Goal: Use online tool/utility: Utilize a website feature to perform a specific function

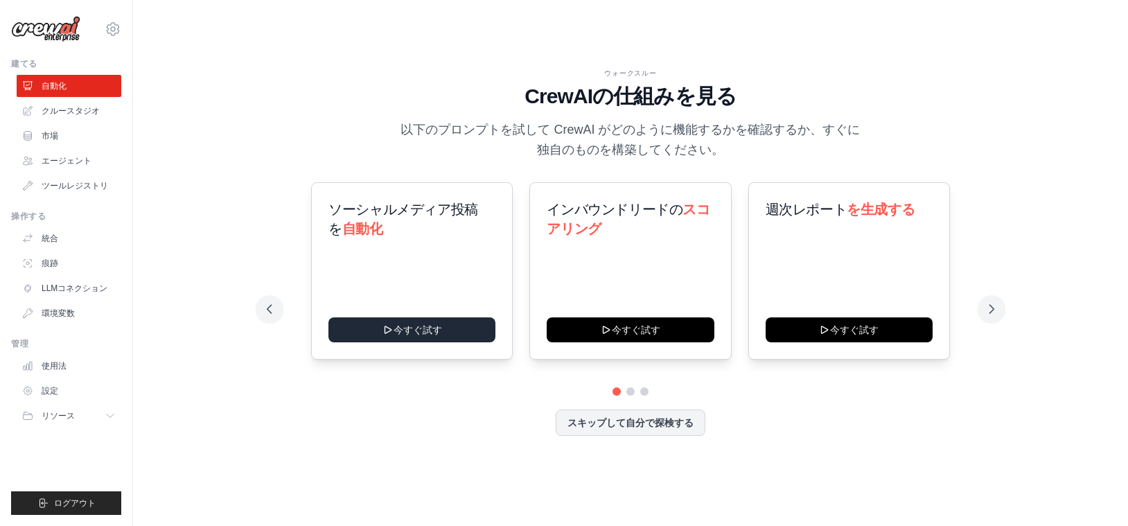
click at [433, 326] on font "今すぐ試す" at bounding box center [418, 329] width 49 height 11
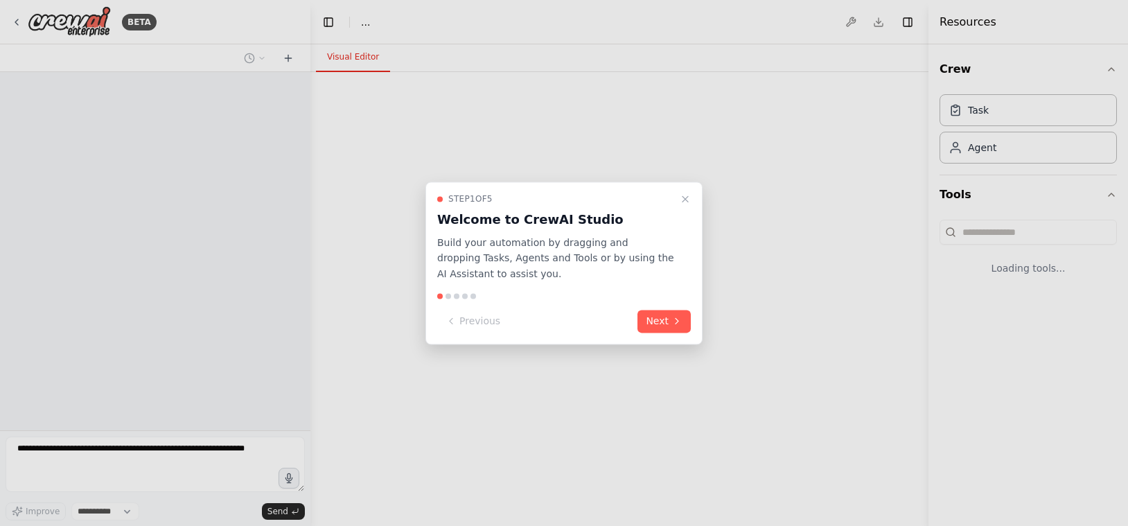
select select "****"
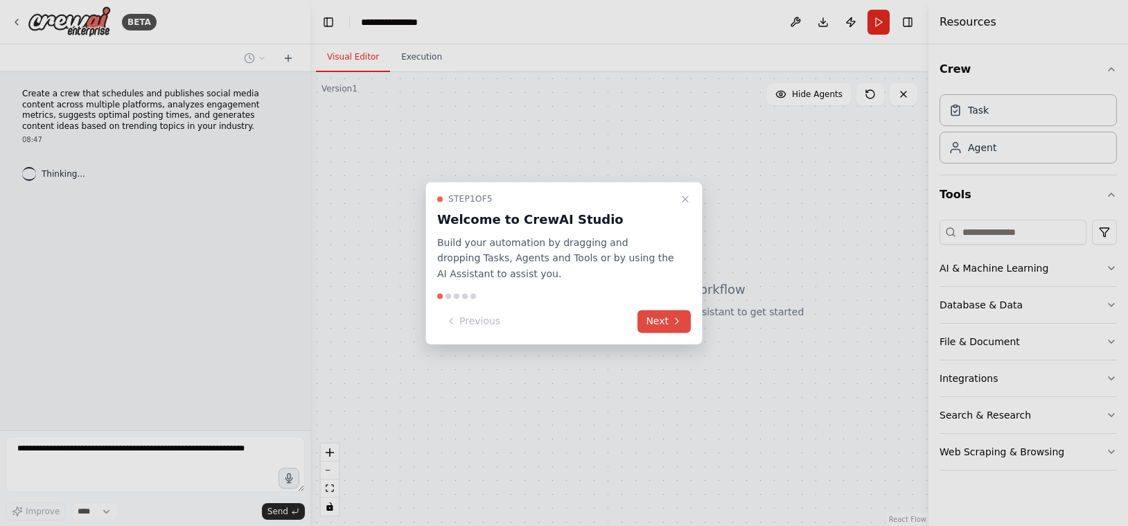
click at [671, 329] on button "Next" at bounding box center [664, 321] width 53 height 23
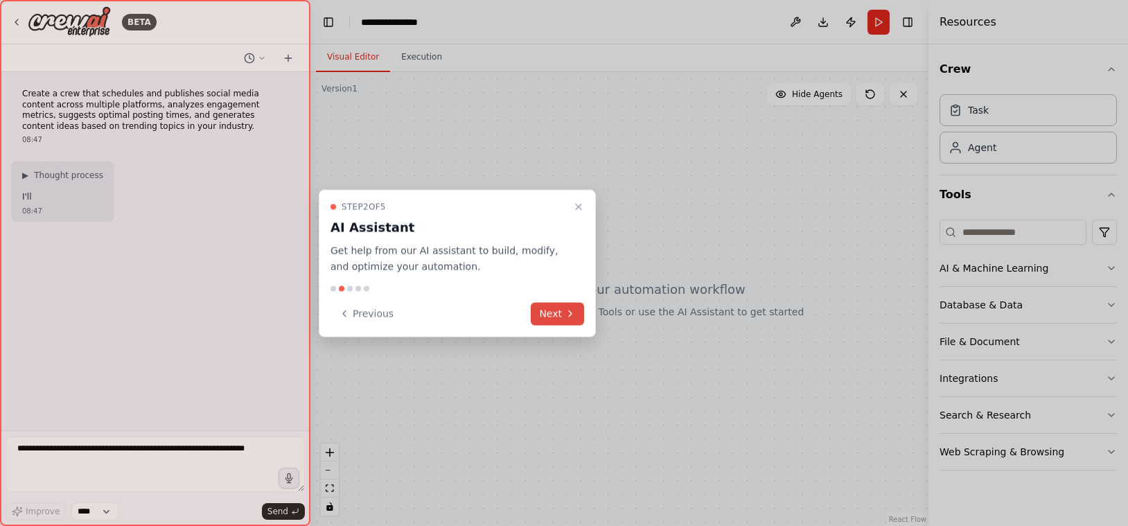
click at [567, 311] on icon at bounding box center [570, 313] width 11 height 11
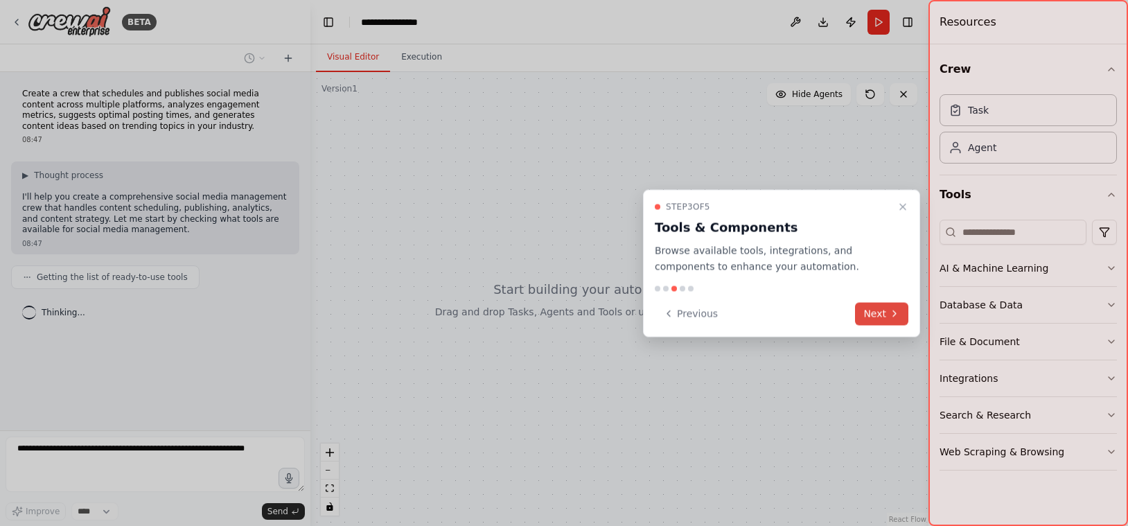
click at [875, 313] on button "Next" at bounding box center [881, 313] width 53 height 23
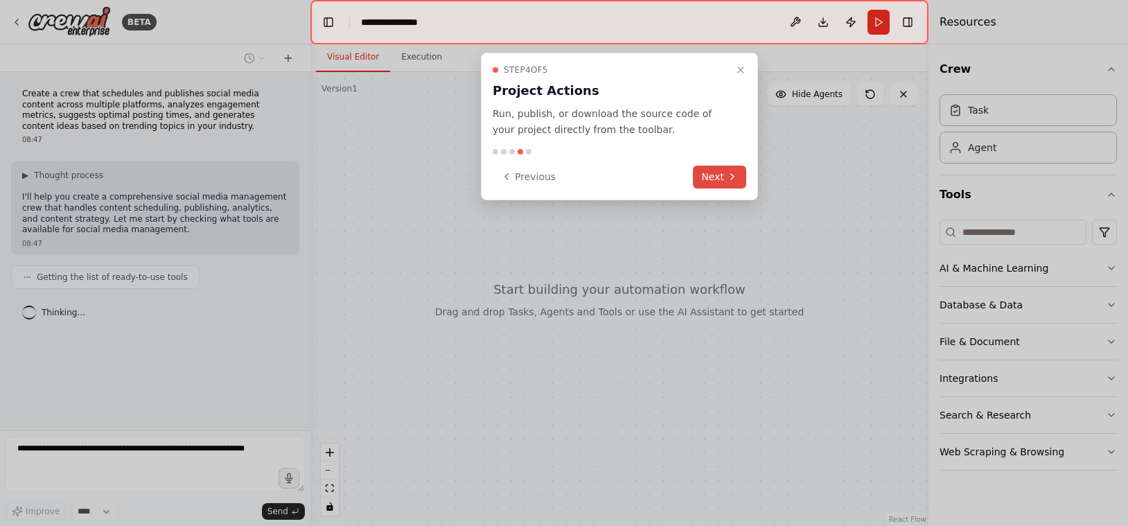
click at [726, 183] on button "Next" at bounding box center [719, 177] width 53 height 23
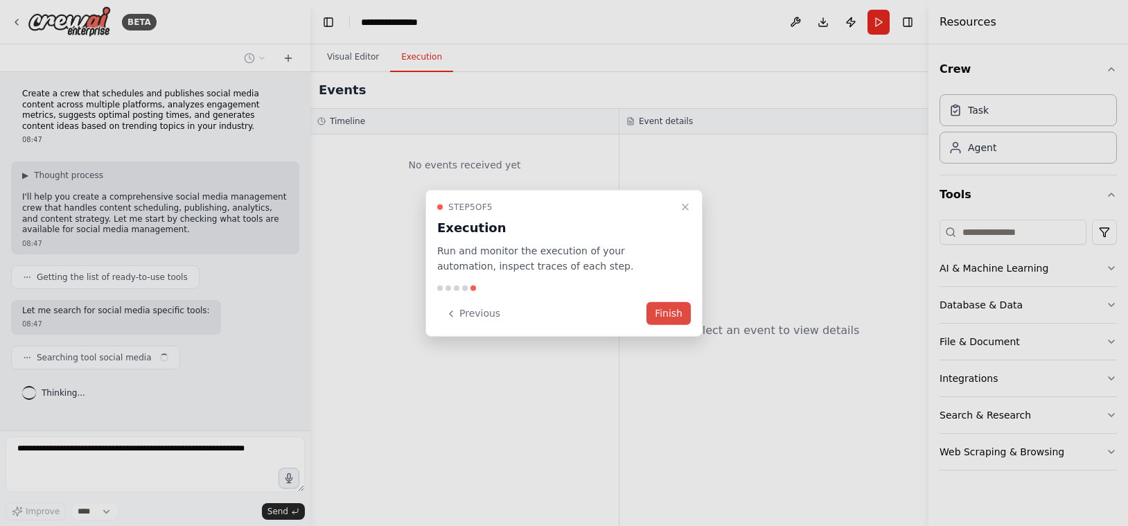
click at [666, 308] on button "Finish" at bounding box center [669, 313] width 44 height 23
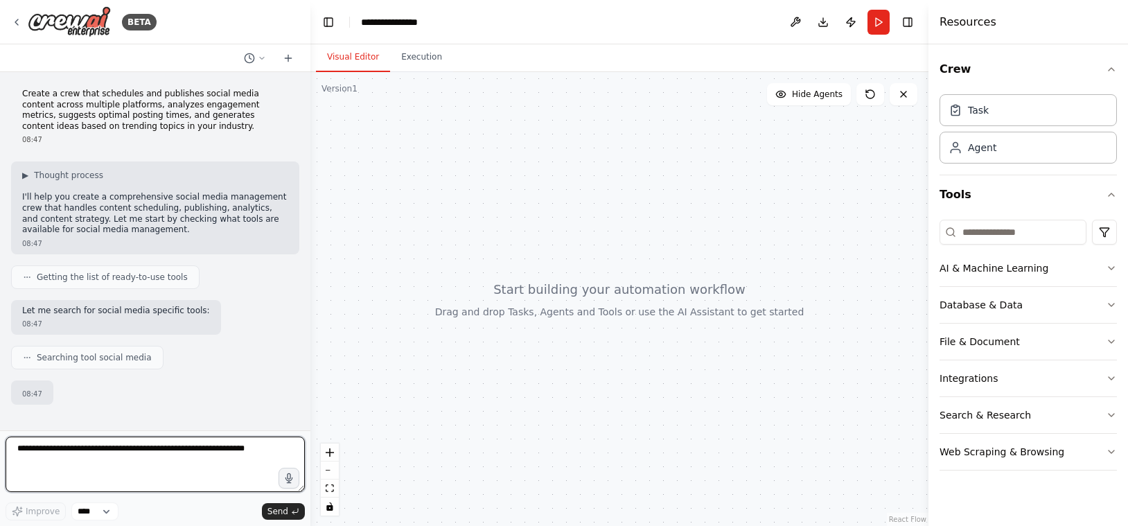
click at [209, 463] on textarea at bounding box center [155, 464] width 299 height 55
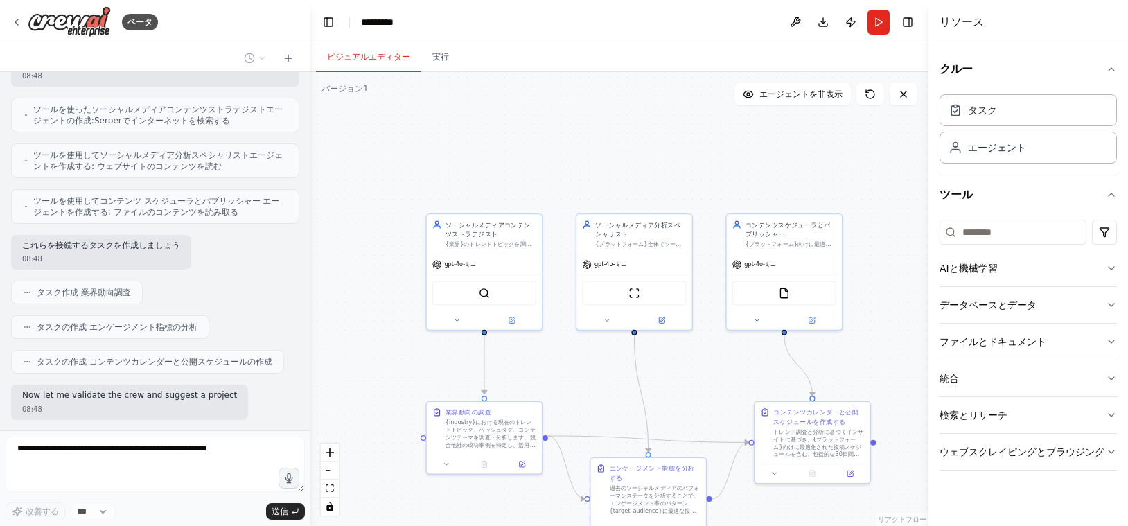
scroll to position [857, 0]
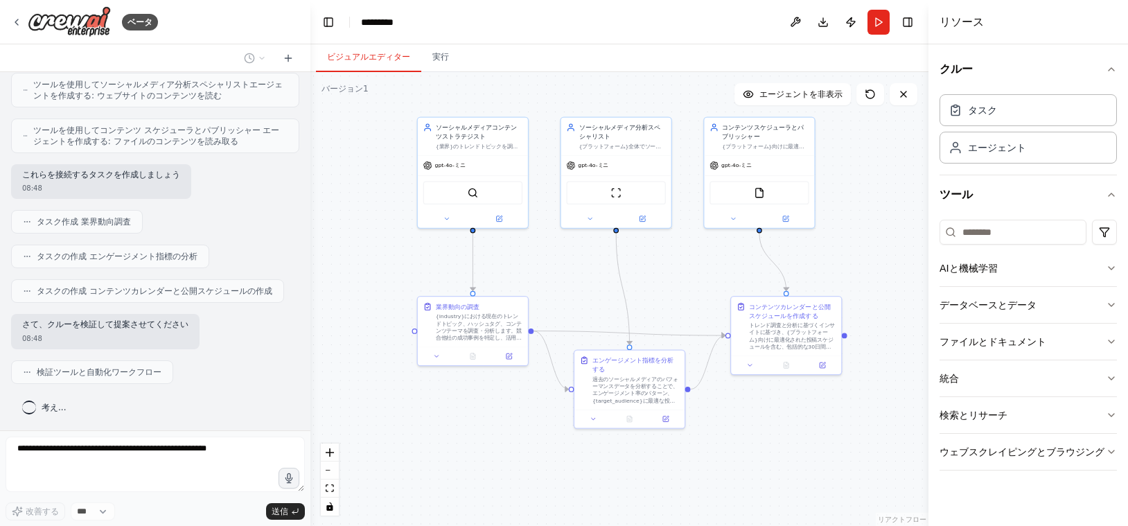
drag, startPoint x: 695, startPoint y: 377, endPoint x: 670, endPoint y: 261, distance: 119.2
click at [670, 260] on div ".deletable-edge-delete-btn { width: 20px; height: 20px; border: 0px solid #ffff…" at bounding box center [620, 299] width 618 height 454
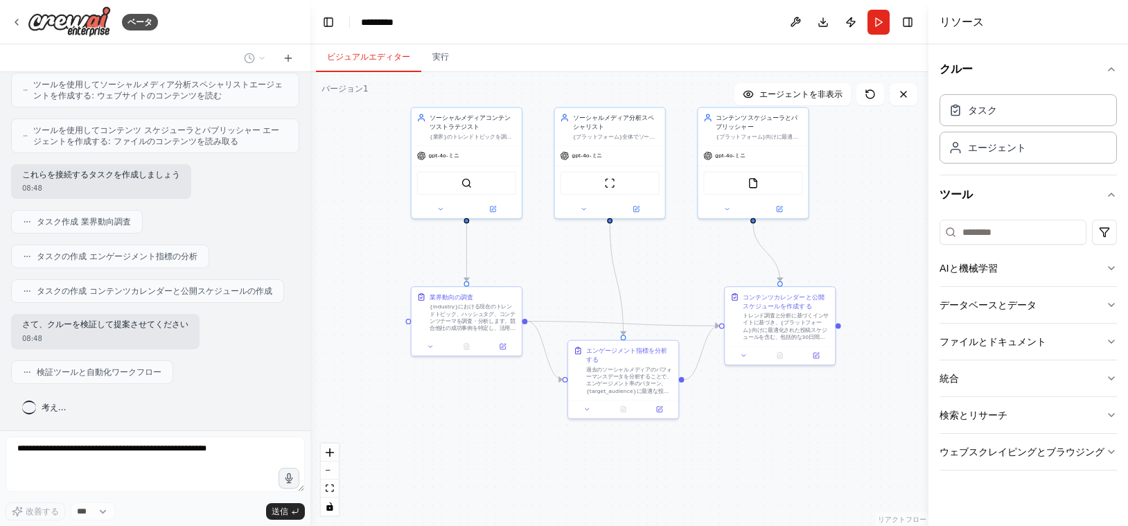
scroll to position [892, 0]
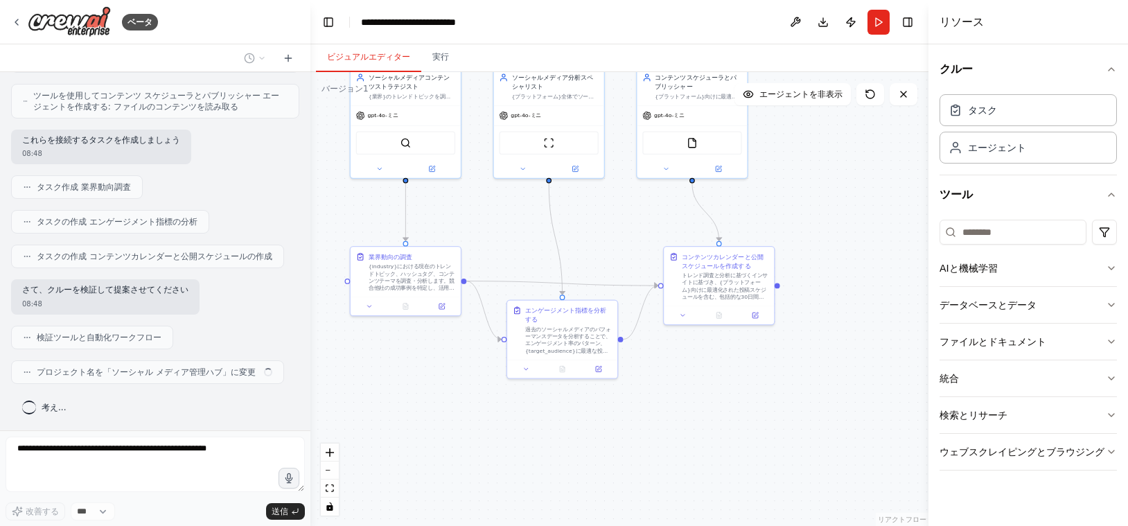
drag, startPoint x: 742, startPoint y: 414, endPoint x: 679, endPoint y: 374, distance: 74.6
click at [679, 374] on div ".deletable-edge-delete-btn { width: 20px; height: 20px; border: 0px solid #ffff…" at bounding box center [620, 299] width 618 height 454
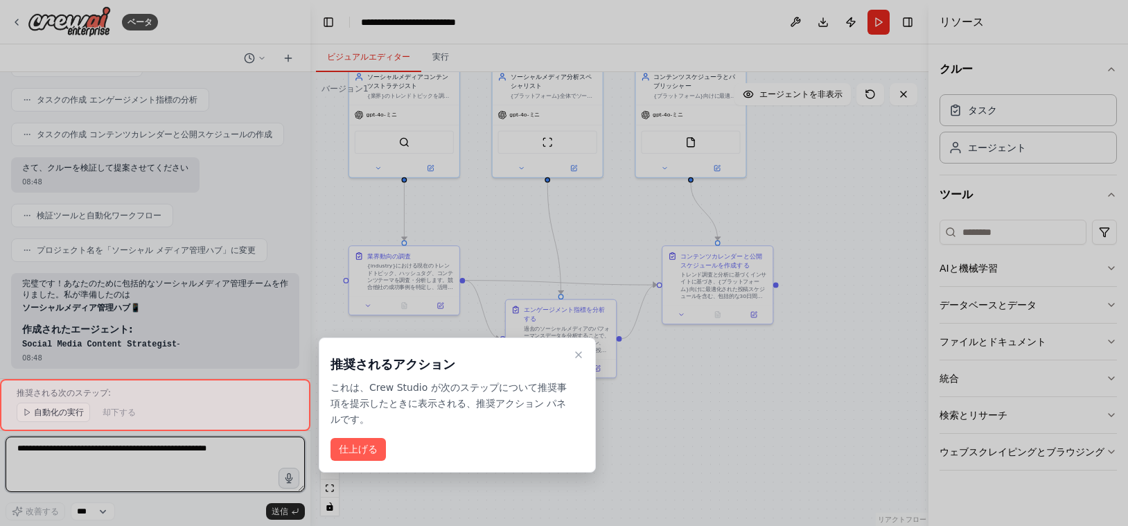
scroll to position [1015, 0]
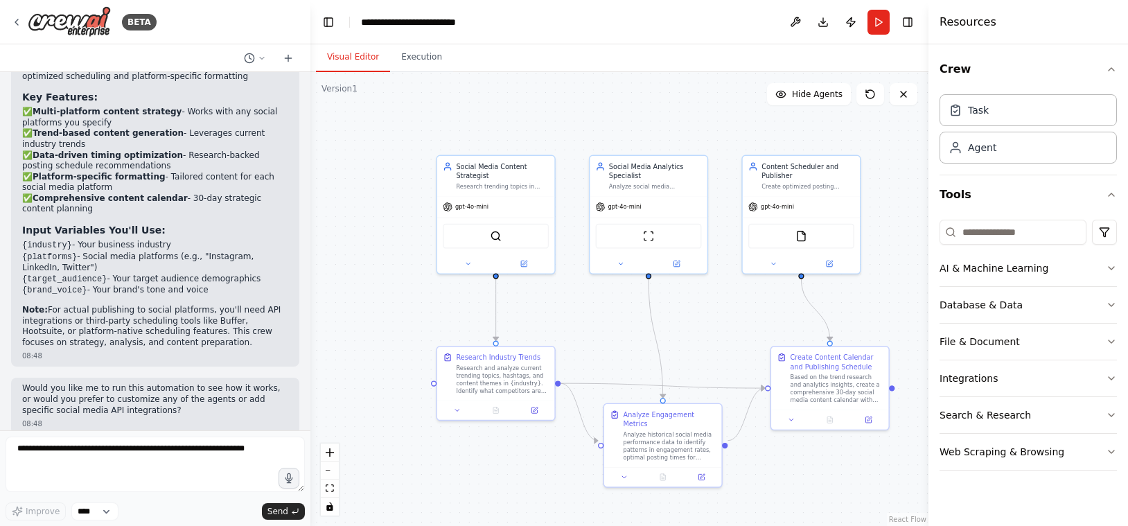
scroll to position [1517, 0]
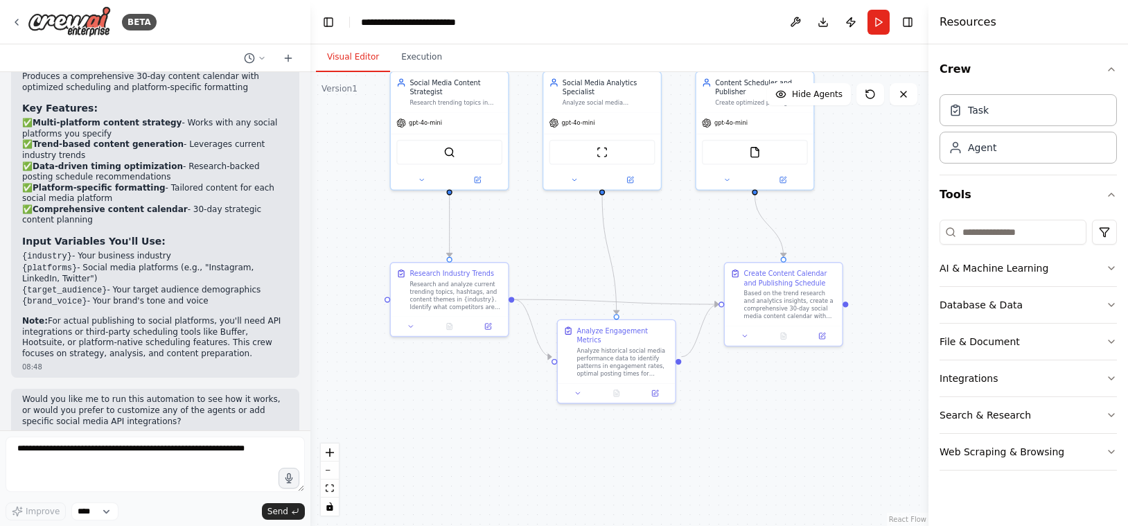
drag, startPoint x: 566, startPoint y: 256, endPoint x: 520, endPoint y: 173, distance: 95.9
click at [520, 173] on div ".deletable-edge-delete-btn { width: 20px; height: 20px; border: 0px solid #ffff…" at bounding box center [620, 299] width 618 height 454
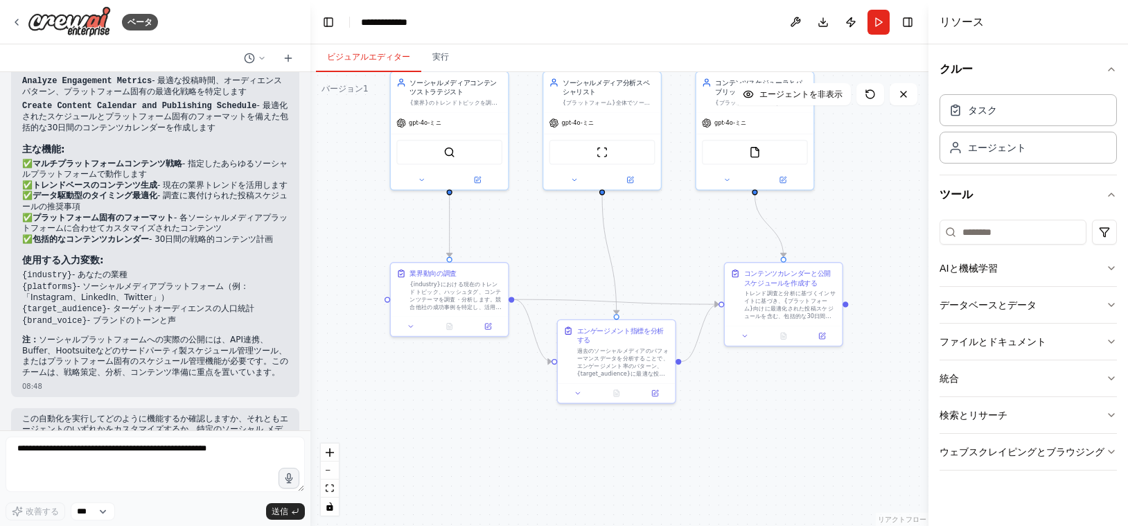
scroll to position [1495, 0]
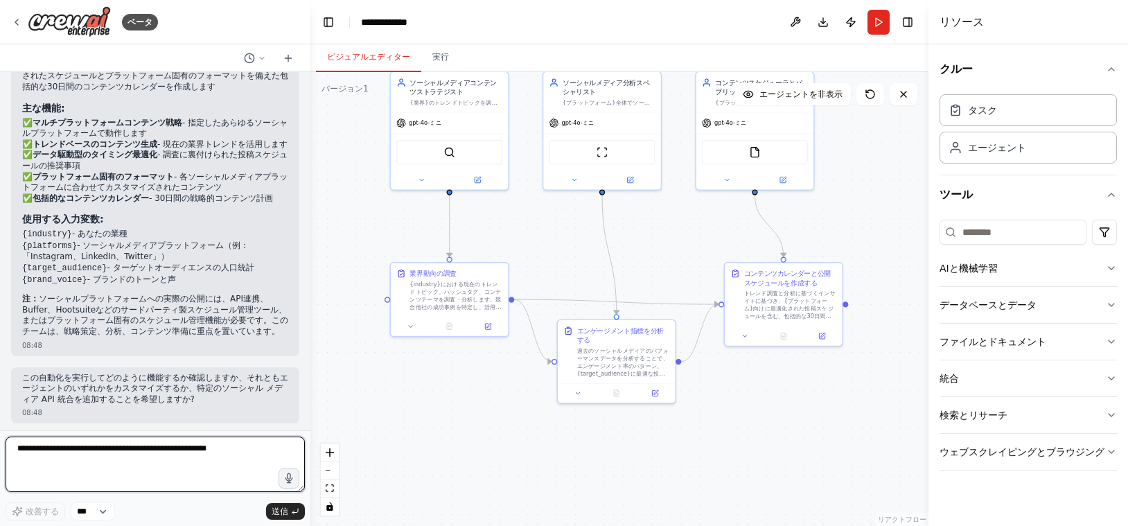
click at [222, 455] on textarea at bounding box center [155, 464] width 299 height 55
click at [147, 464] on textarea at bounding box center [155, 464] width 299 height 55
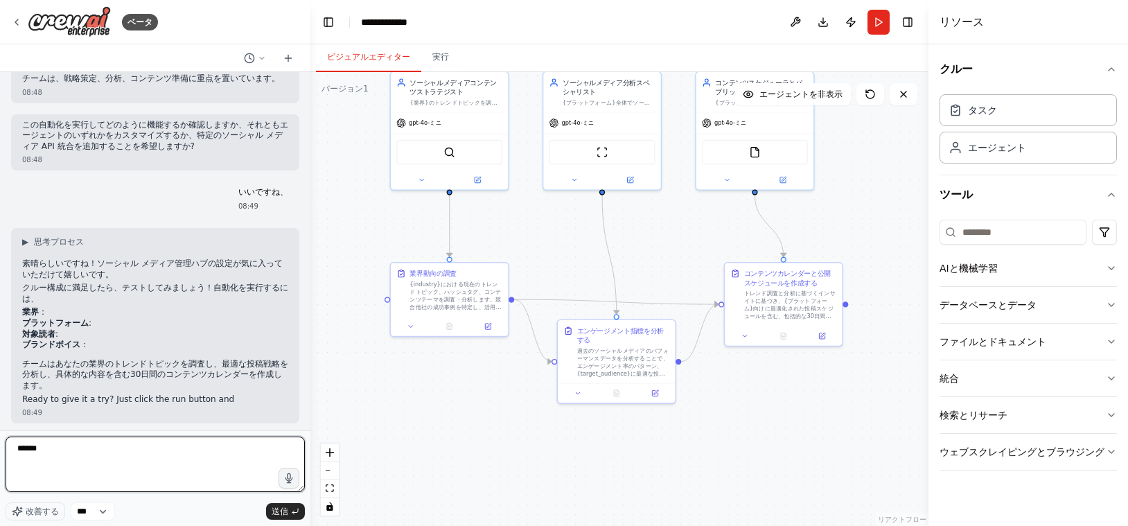
scroll to position [1748, 0]
click at [190, 466] on textarea "******" at bounding box center [155, 464] width 299 height 55
type textarea "*"
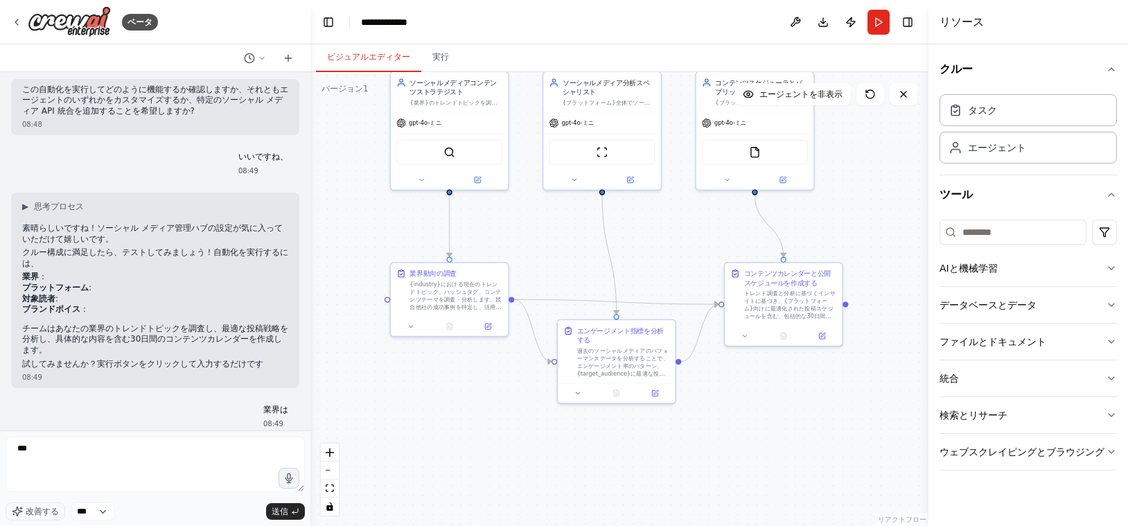
scroll to position [1830, 0]
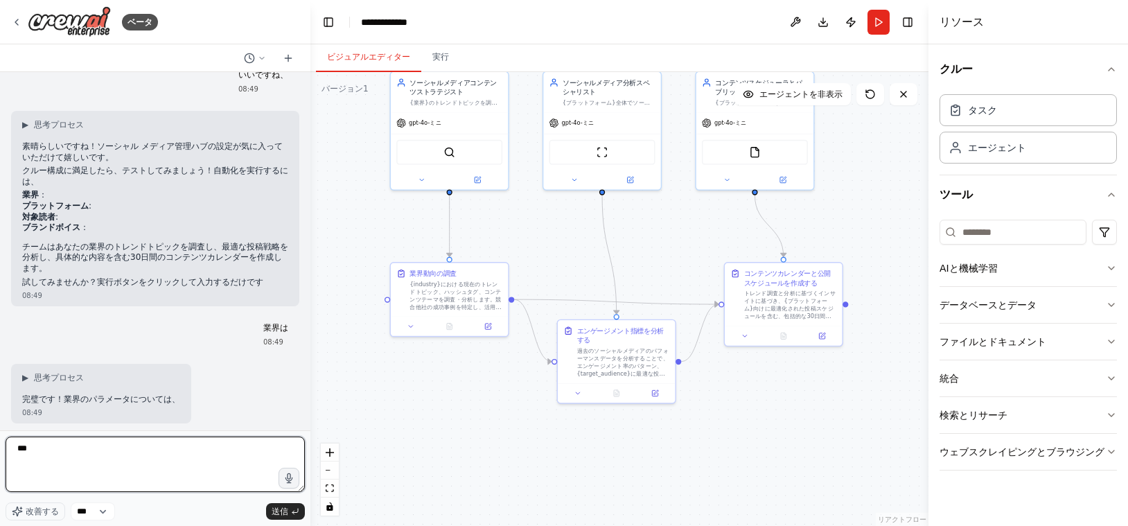
click at [130, 448] on textarea "***" at bounding box center [155, 464] width 299 height 55
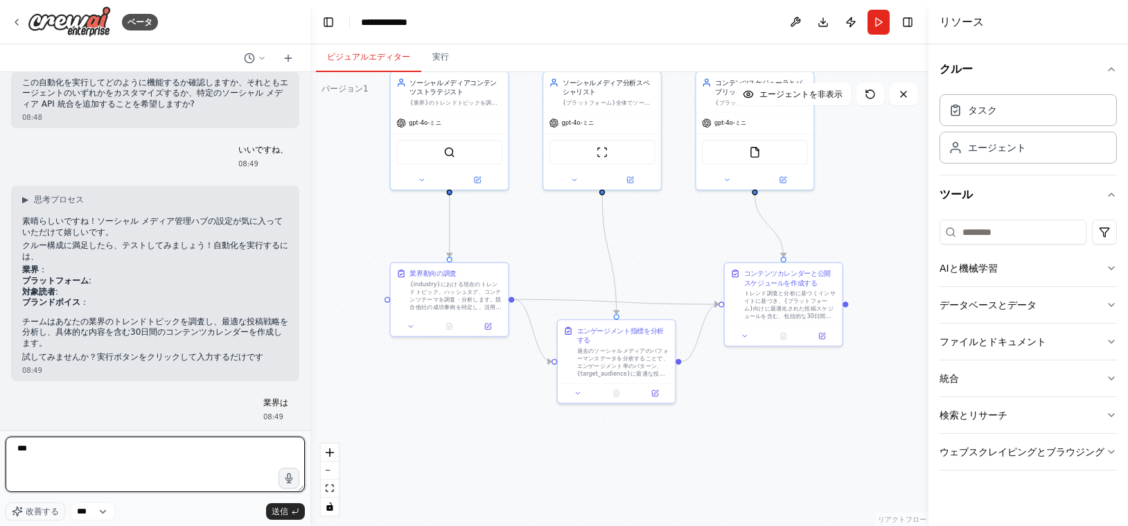
scroll to position [1796, 0]
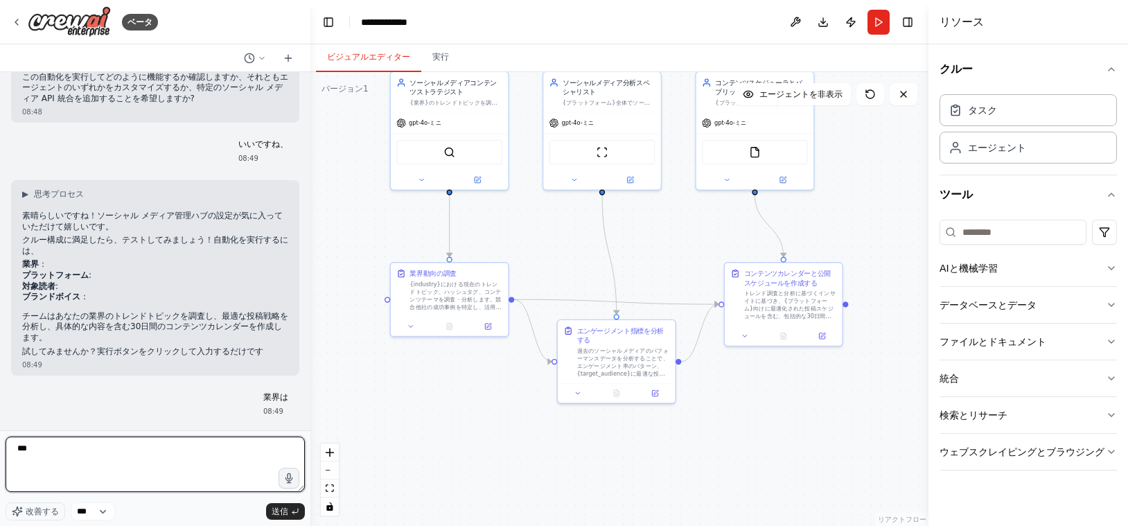
click at [107, 459] on textarea "***" at bounding box center [155, 464] width 299 height 55
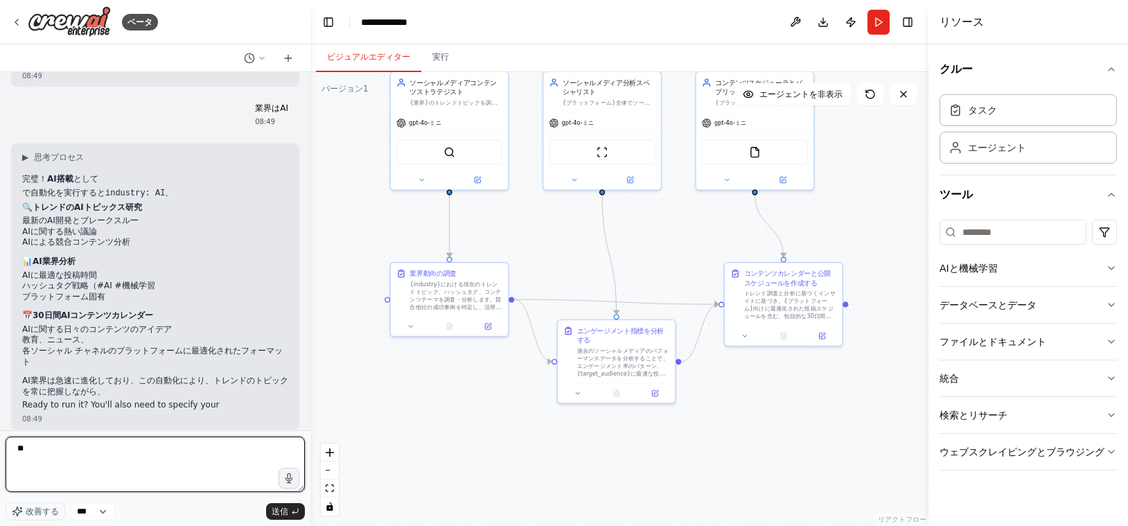
scroll to position [2556, 0]
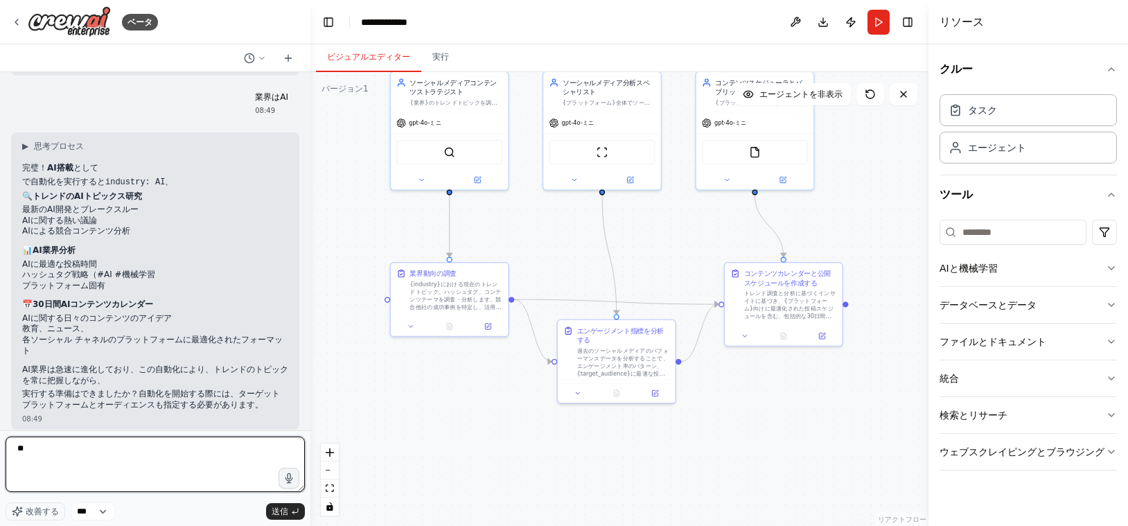
click at [178, 460] on textarea "**" at bounding box center [155, 464] width 299 height 55
type textarea "**********"
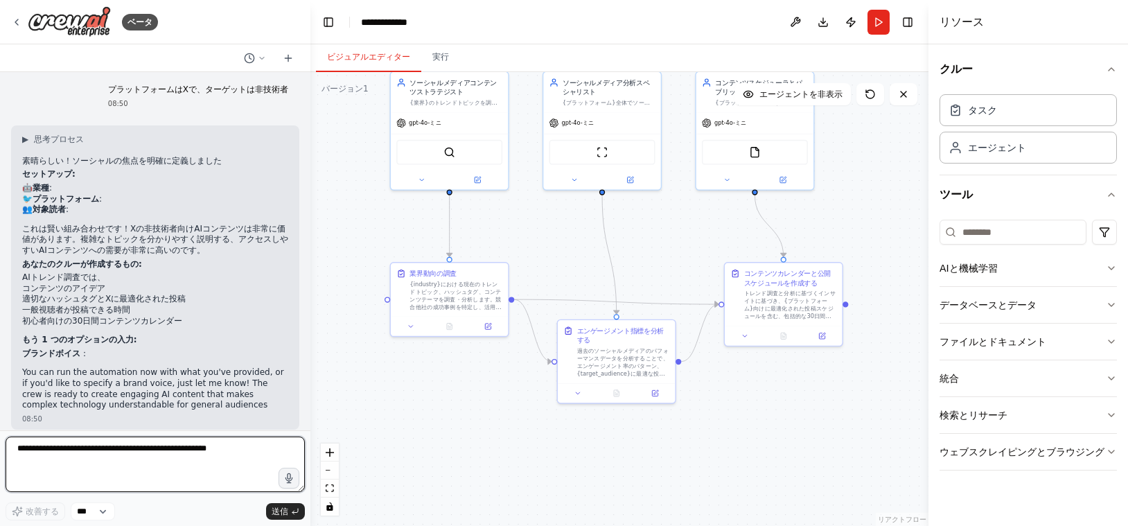
scroll to position [2977, 0]
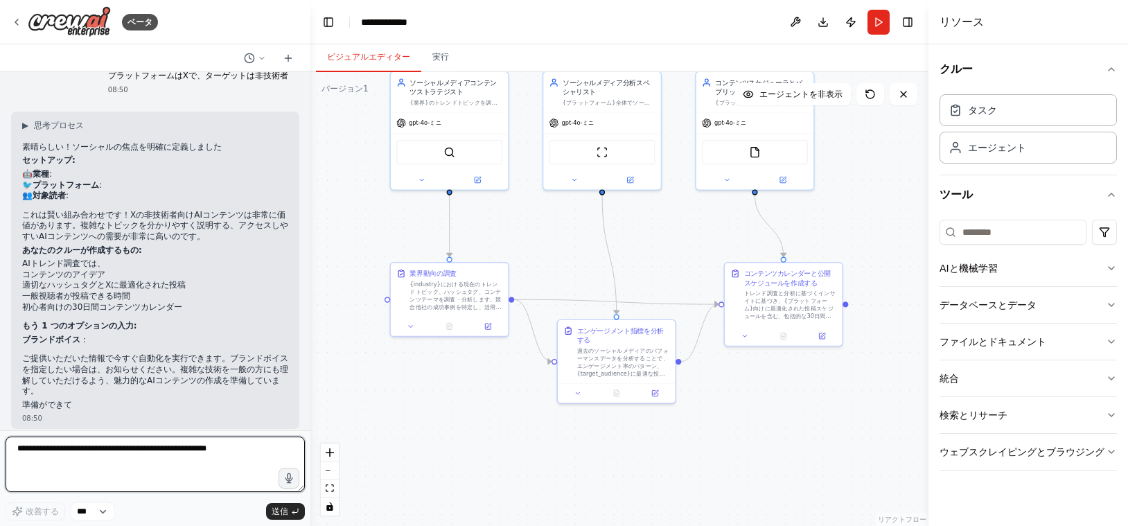
click at [158, 451] on textarea at bounding box center [155, 464] width 299 height 55
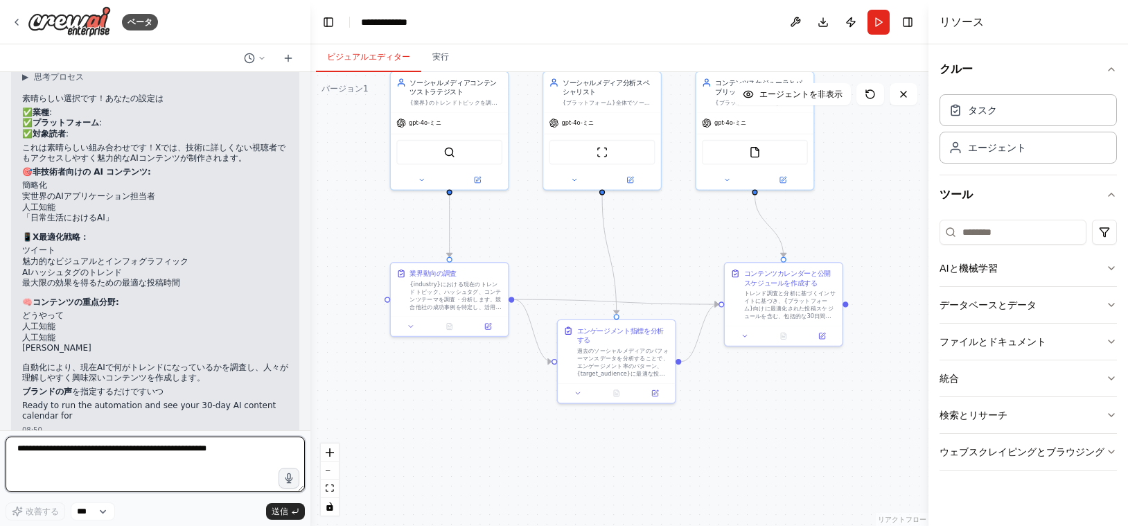
scroll to position [3365, 0]
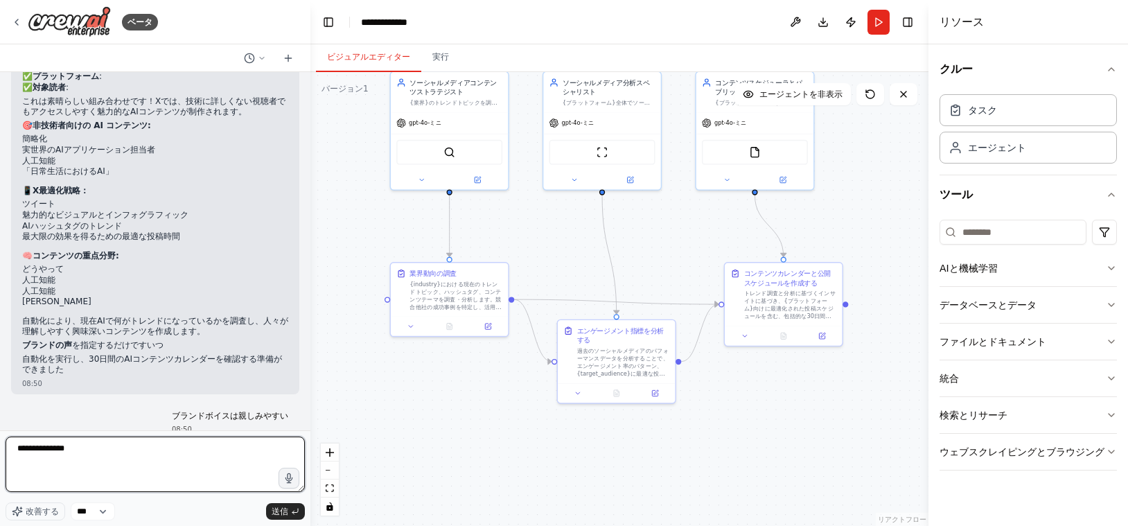
type textarea "**********"
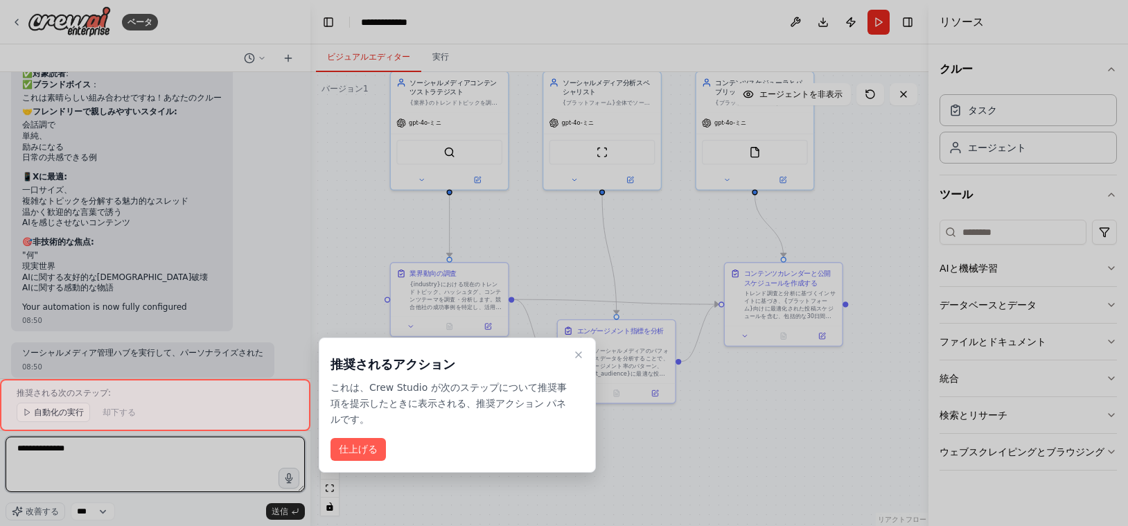
scroll to position [3860, 0]
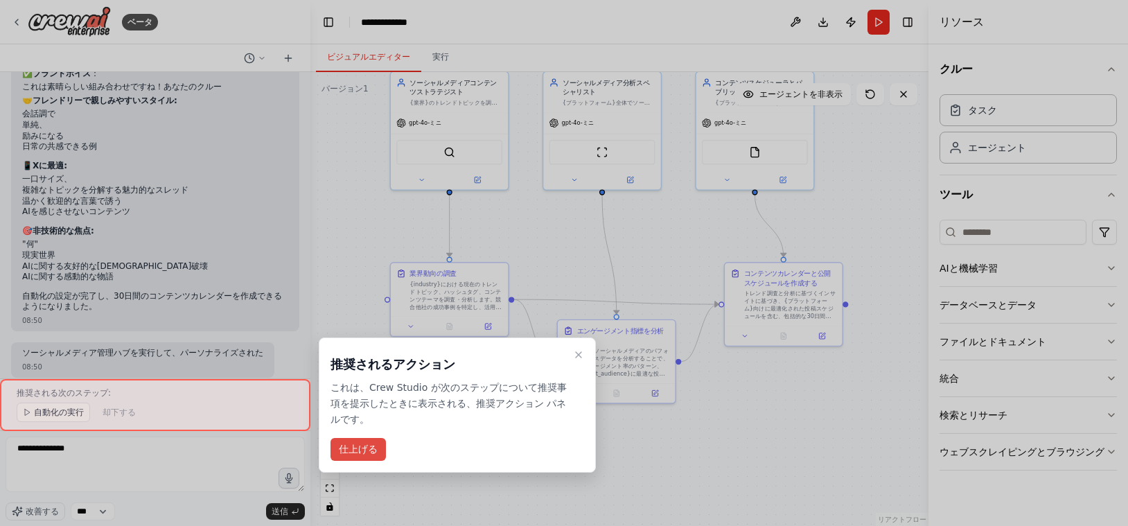
click at [369, 455] on font "仕上げる" at bounding box center [358, 449] width 39 height 11
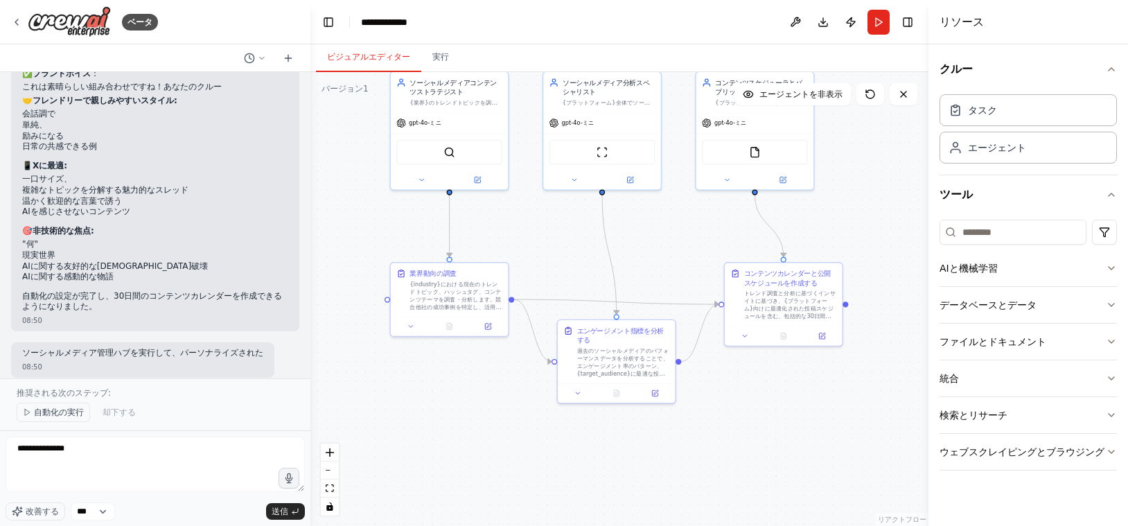
click at [44, 411] on font "自動化の実行" at bounding box center [59, 413] width 50 height 10
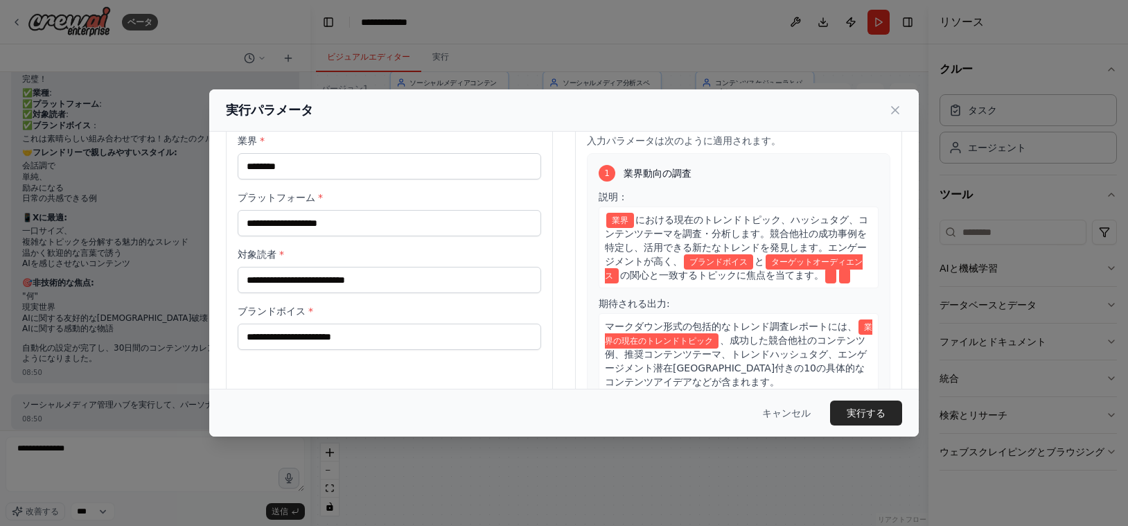
scroll to position [0, 0]
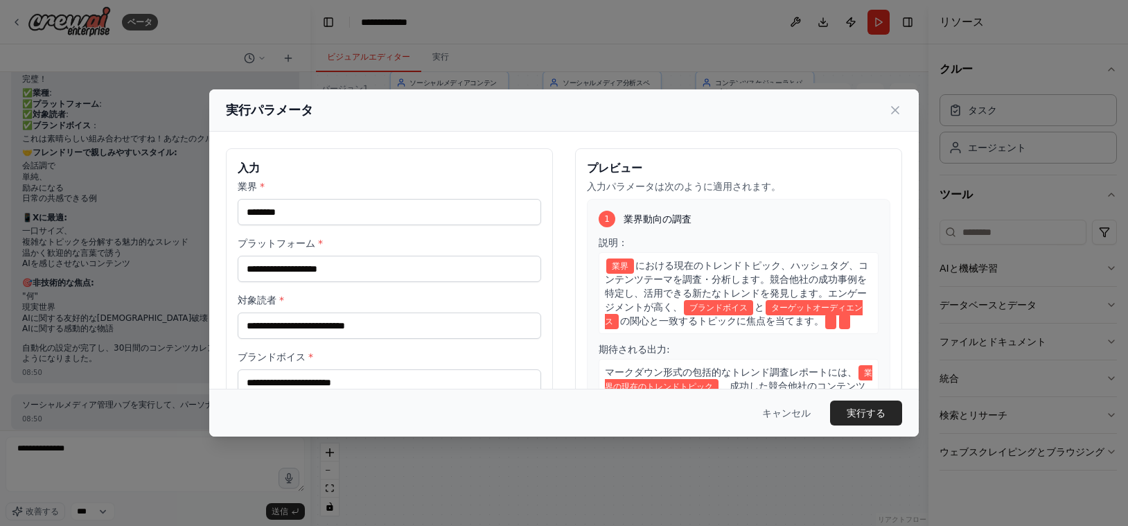
click at [329, 250] on label "プラットフォーム *" at bounding box center [390, 243] width 304 height 14
click at [329, 256] on input "プラットフォーム *" at bounding box center [390, 269] width 304 height 26
click at [317, 213] on input "業界 *" at bounding box center [390, 212] width 304 height 26
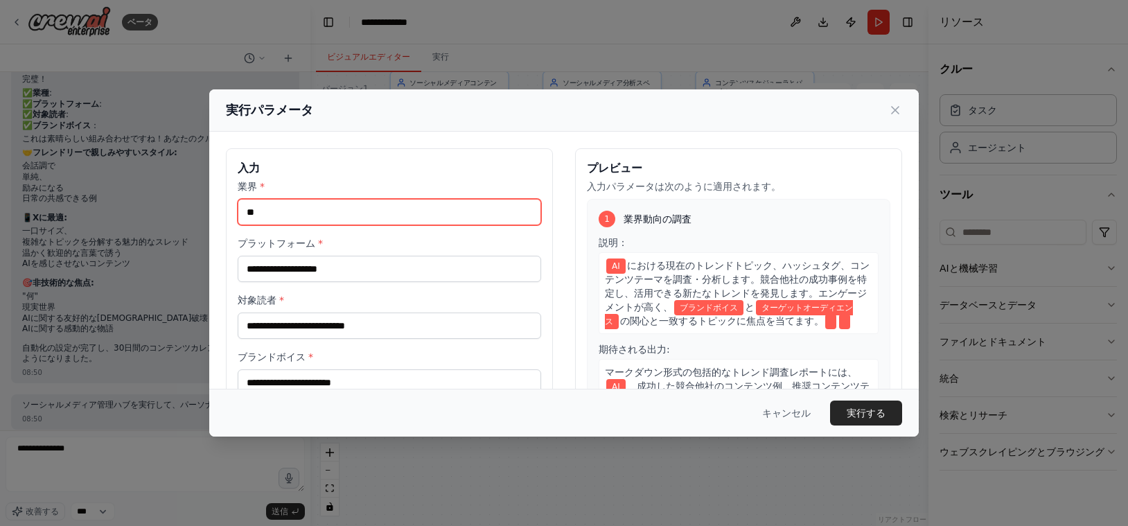
type input "**"
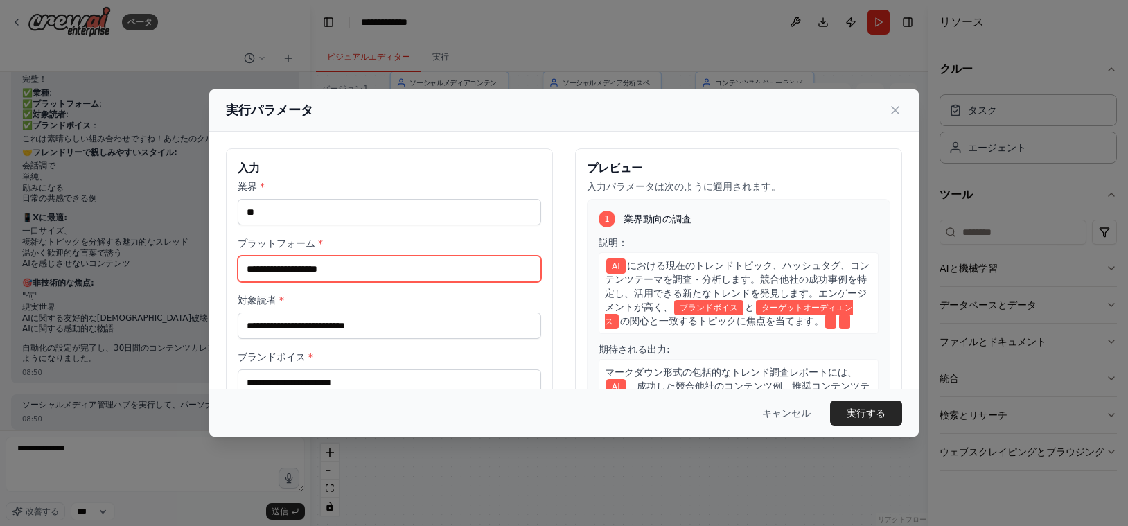
click at [320, 279] on input "プラットフォーム *" at bounding box center [390, 269] width 304 height 26
type input "*"
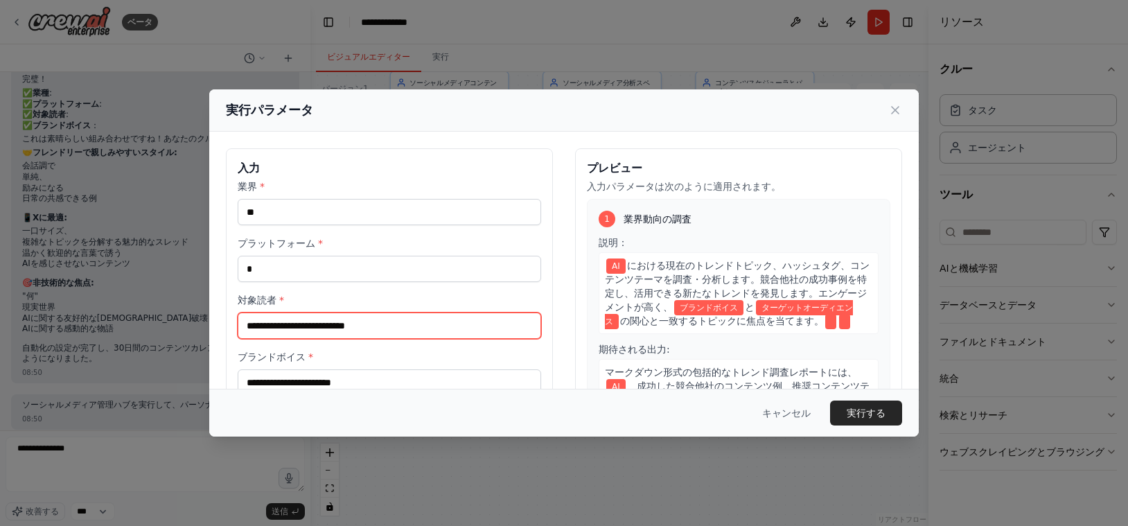
click at [360, 331] on input "対象読者 *" at bounding box center [390, 326] width 304 height 26
type input "*"
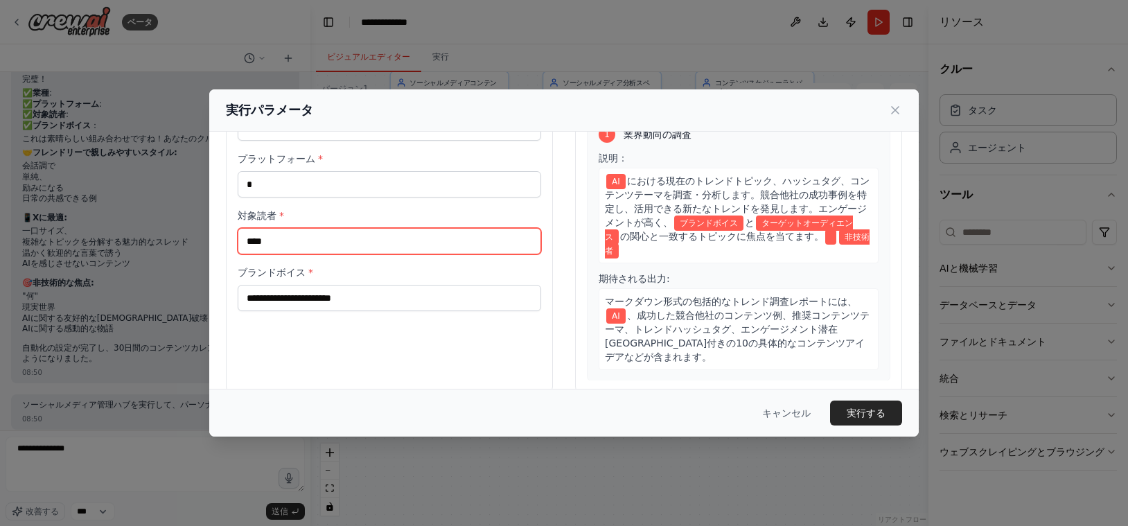
scroll to position [105, 0]
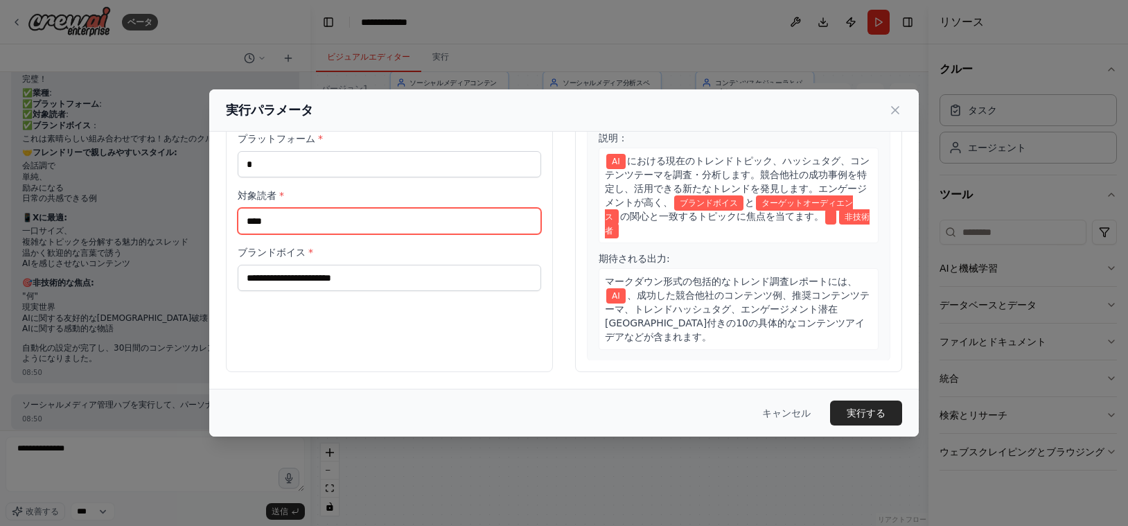
type input "****"
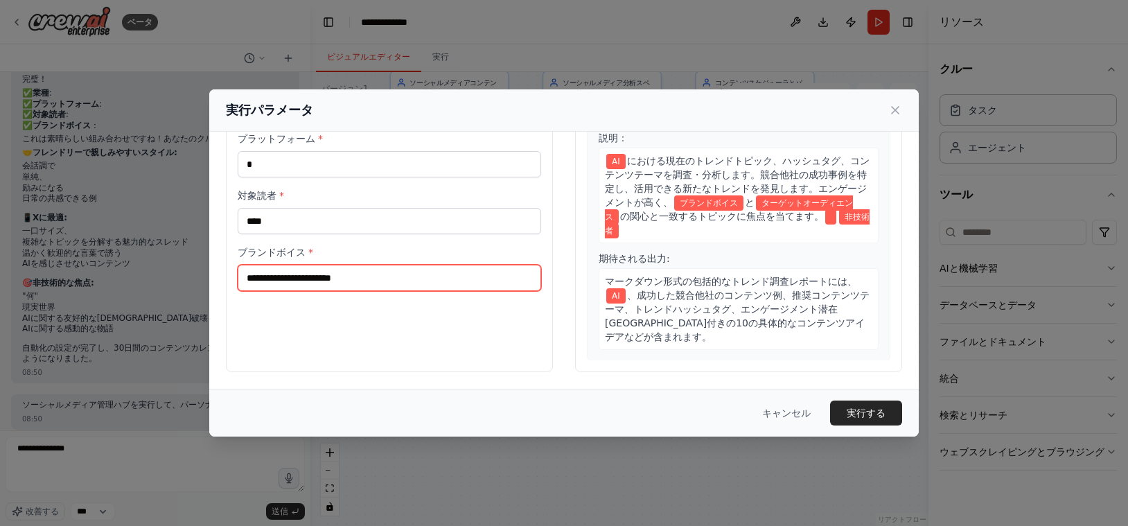
click at [374, 268] on input "ブランドボイス *" at bounding box center [390, 278] width 304 height 26
type input "******"
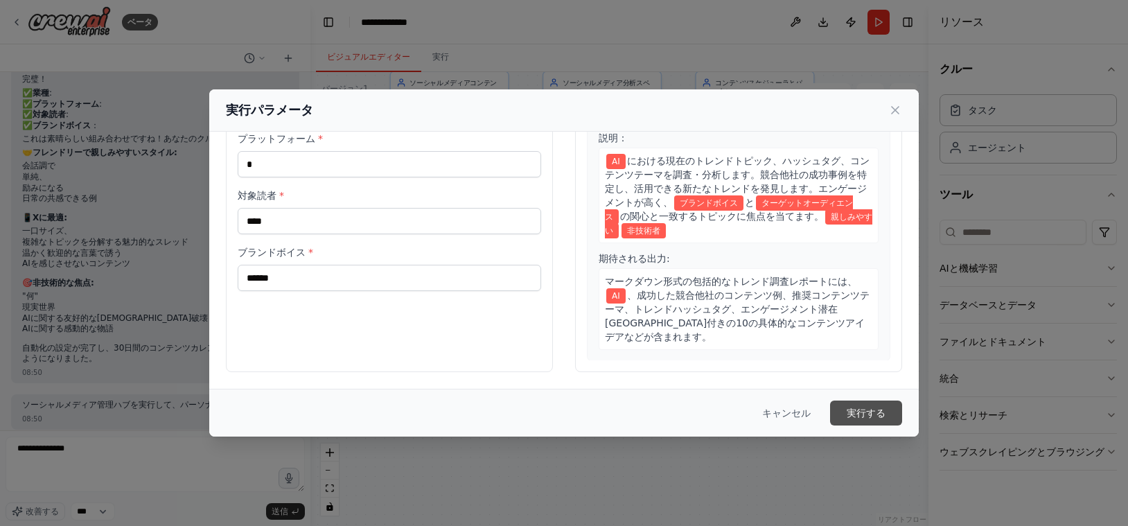
click at [884, 414] on font "実行する" at bounding box center [866, 413] width 39 height 11
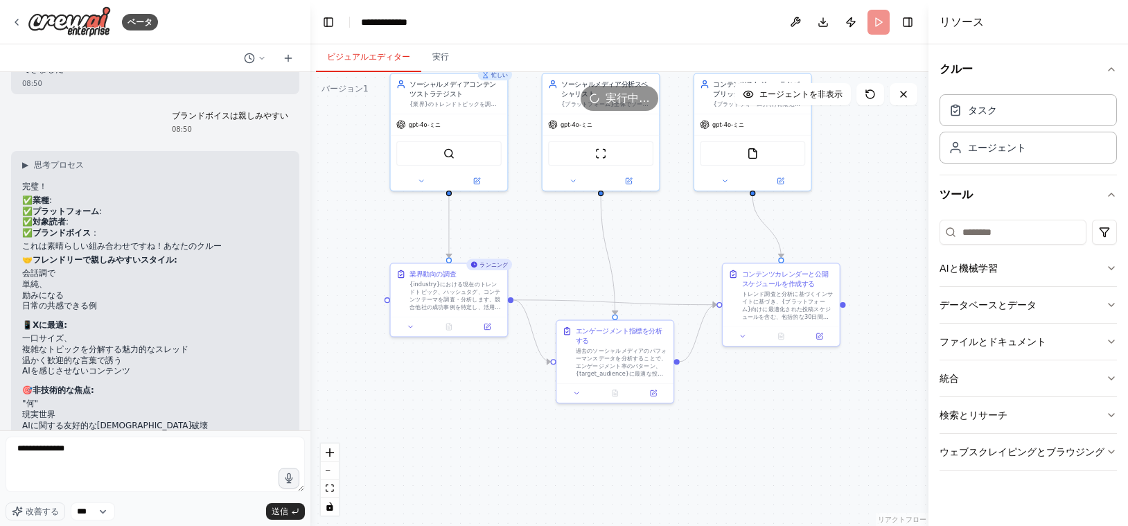
scroll to position [3808, 0]
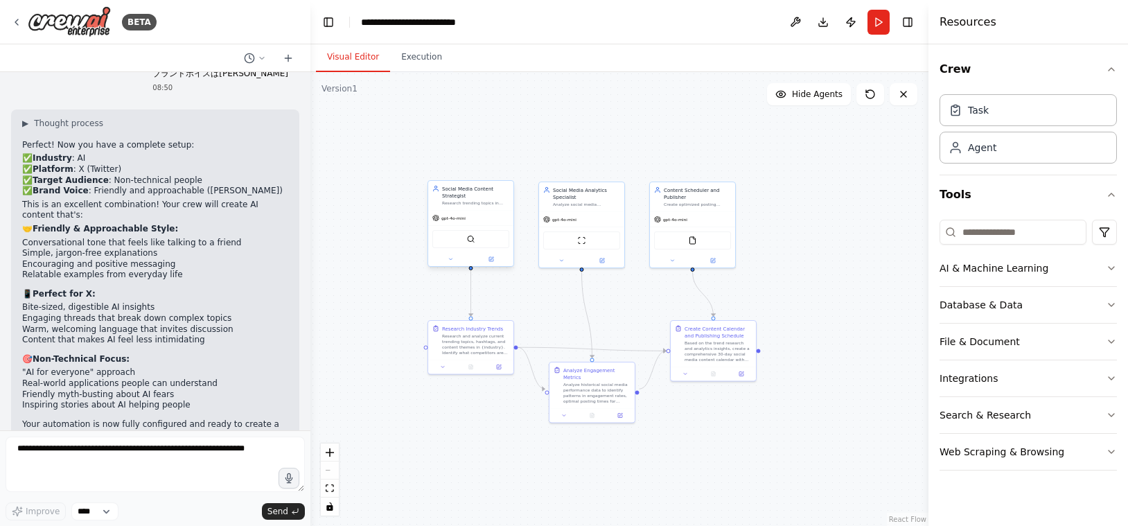
scroll to position [4035, 0]
click at [887, 27] on button "Run" at bounding box center [879, 22] width 22 height 25
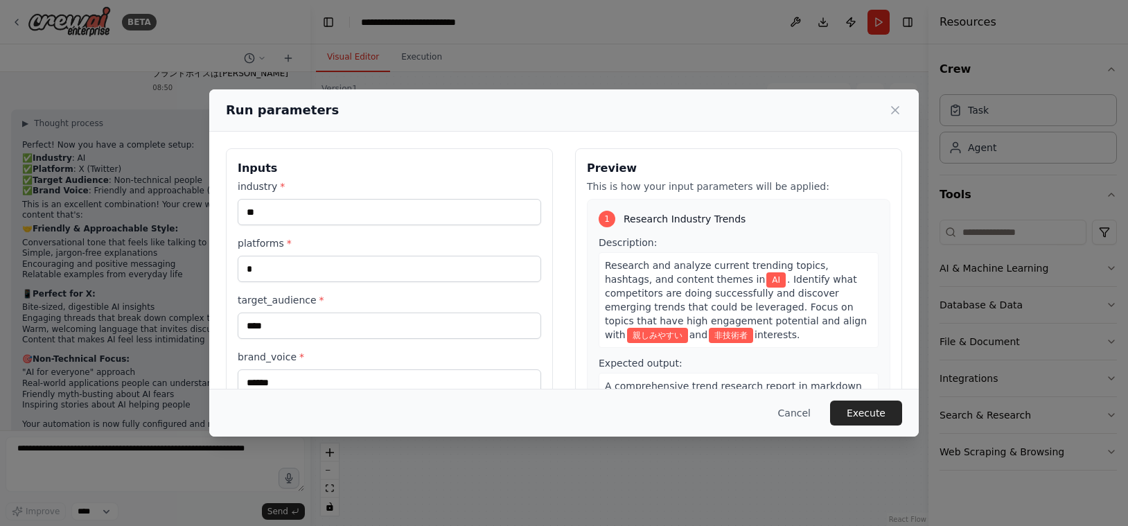
scroll to position [105, 0]
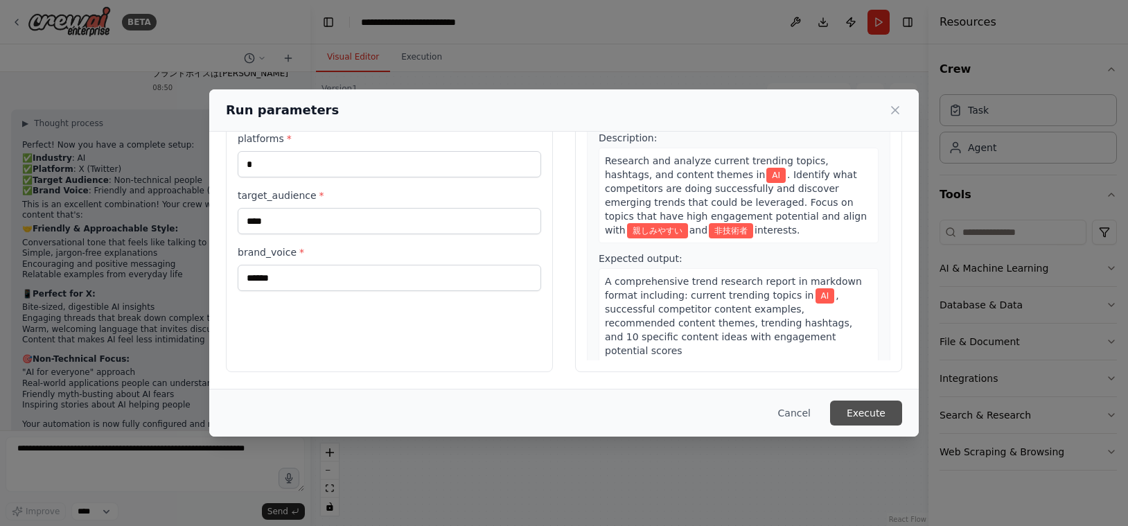
click at [882, 417] on button "Execute" at bounding box center [866, 413] width 72 height 25
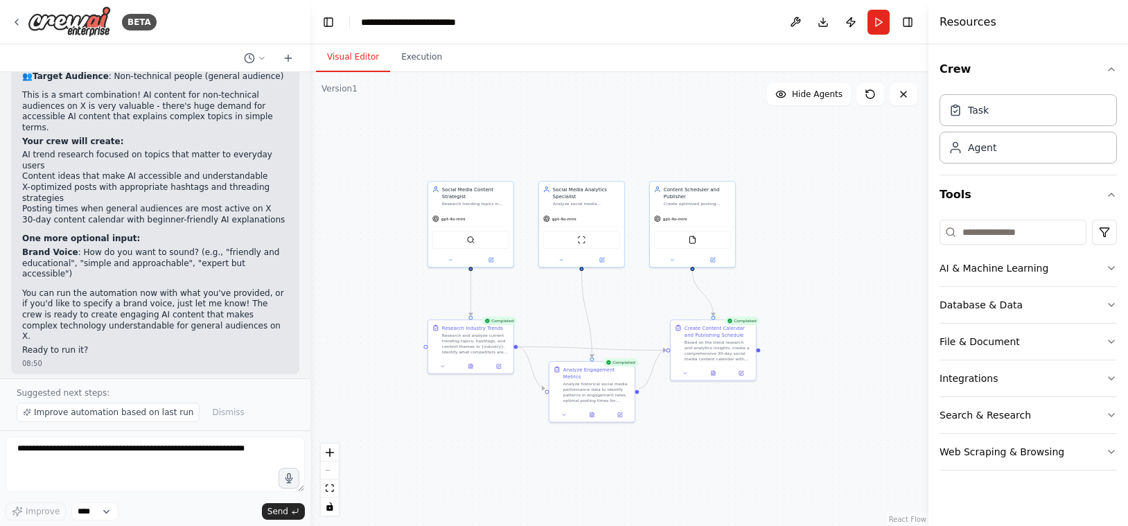
scroll to position [3165, 0]
